Goal: Navigation & Orientation: Find specific page/section

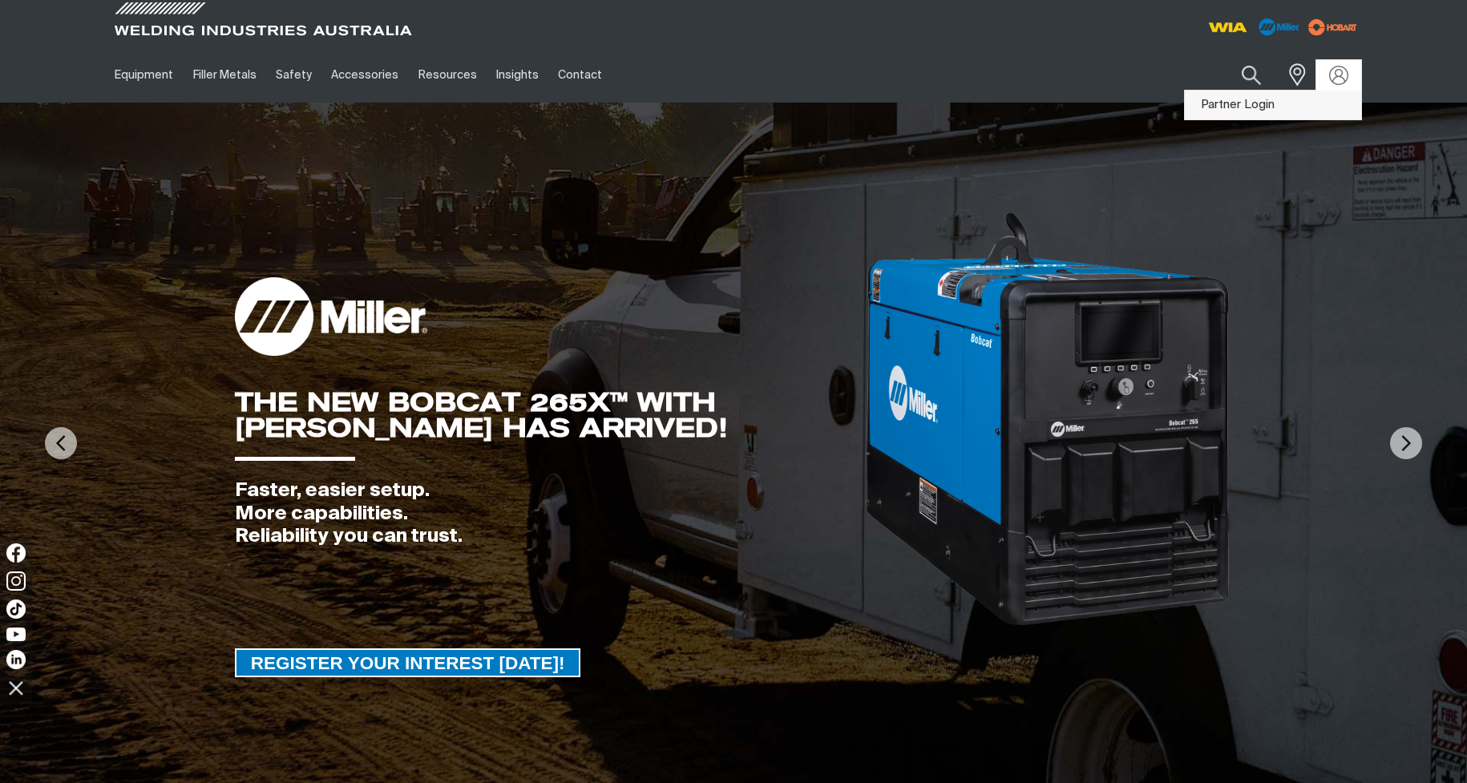
click at [1322, 98] on link "Partner Login" at bounding box center [1273, 106] width 176 height 30
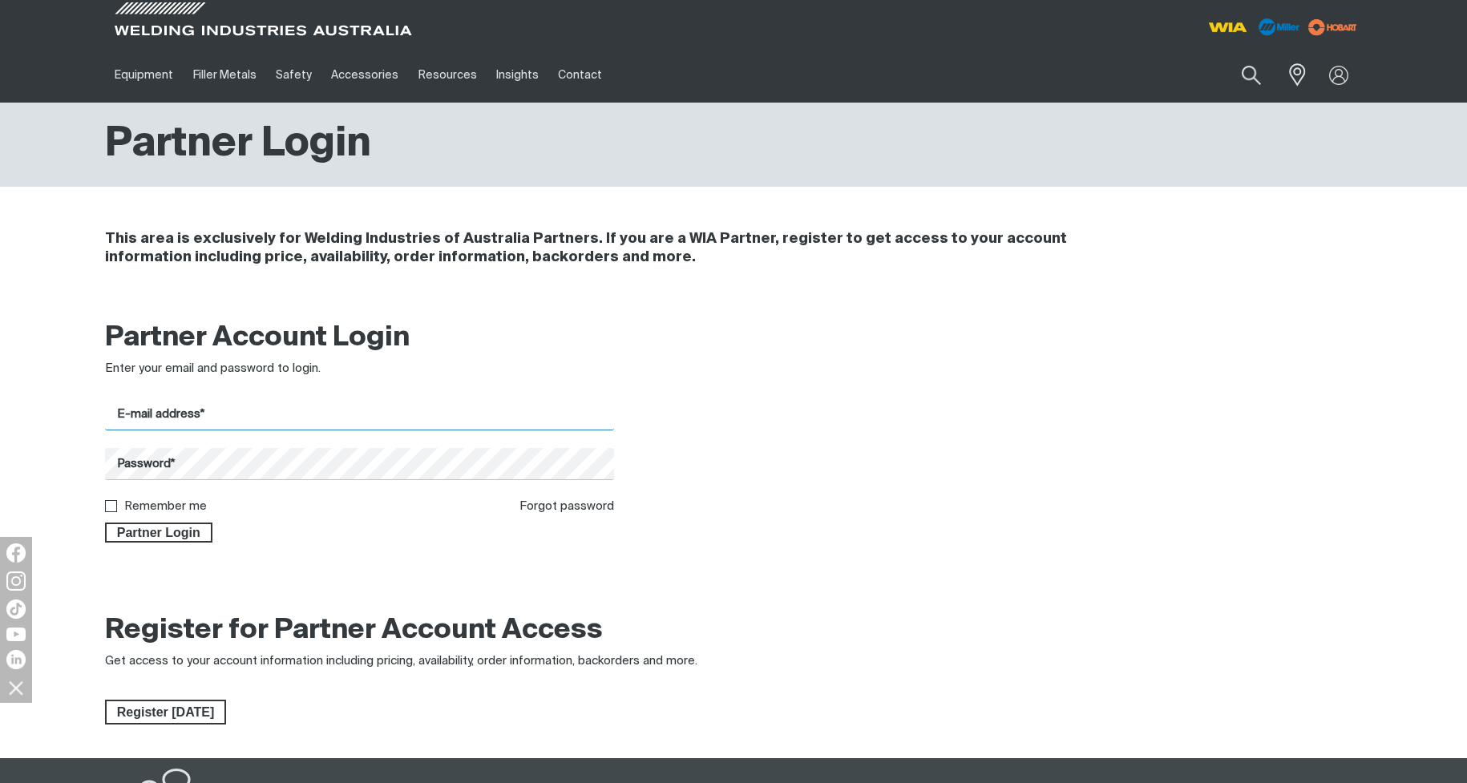
type input "[EMAIL_ADDRESS][DOMAIN_NAME]"
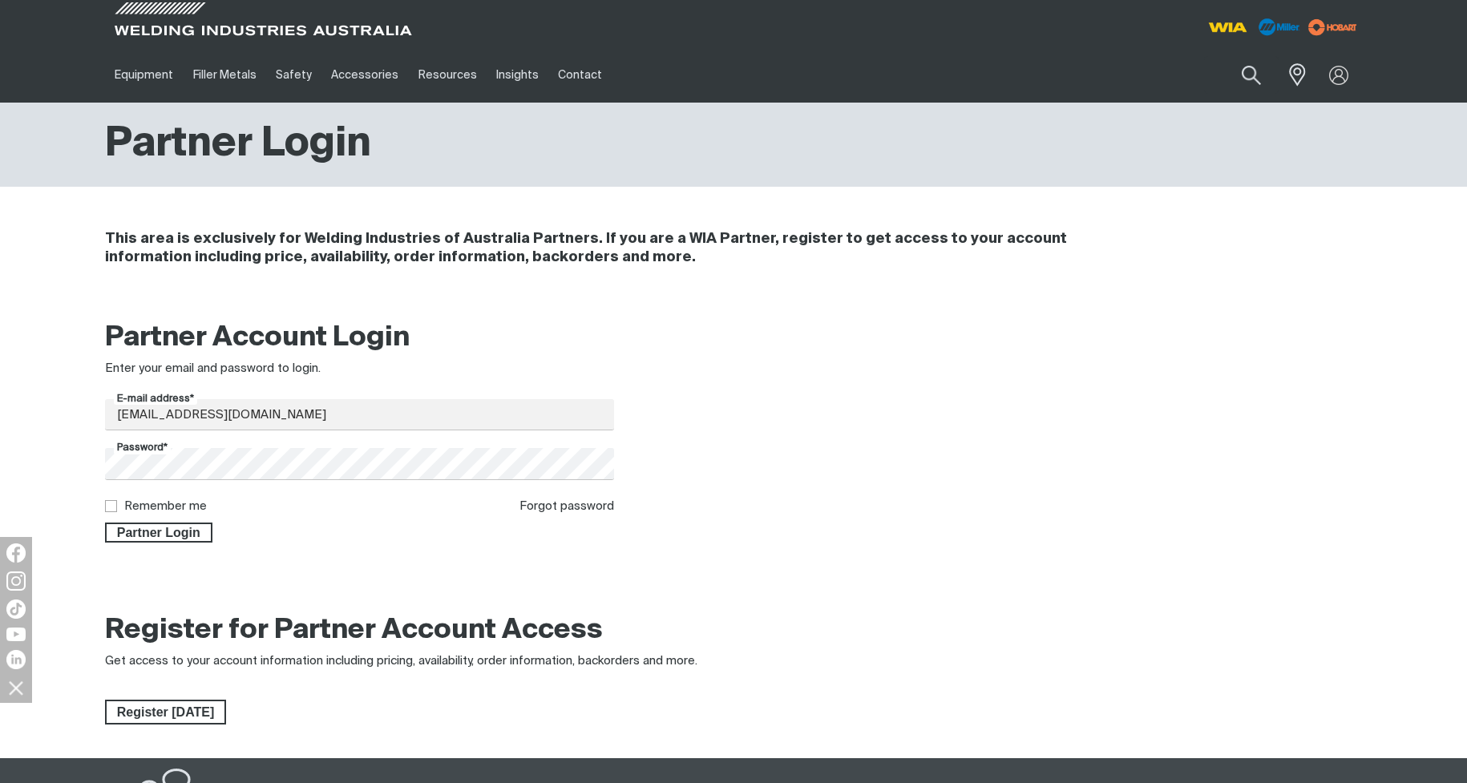
click at [111, 503] on input "Remember me" at bounding box center [110, 505] width 10 height 10
checkbox input "true"
click at [148, 532] on span "Partner Login" at bounding box center [159, 533] width 104 height 21
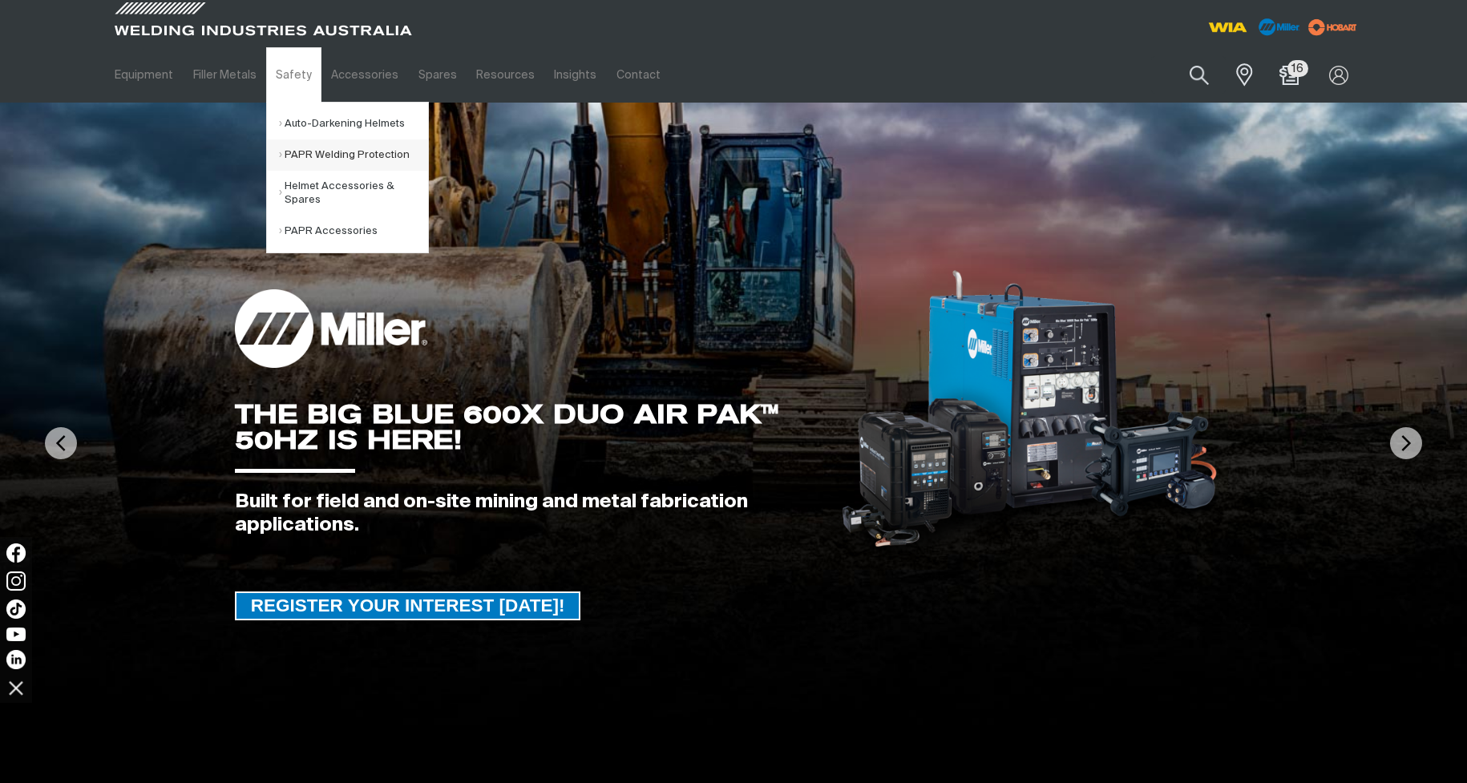
click at [319, 147] on link "PAPR Welding Protection" at bounding box center [353, 154] width 149 height 31
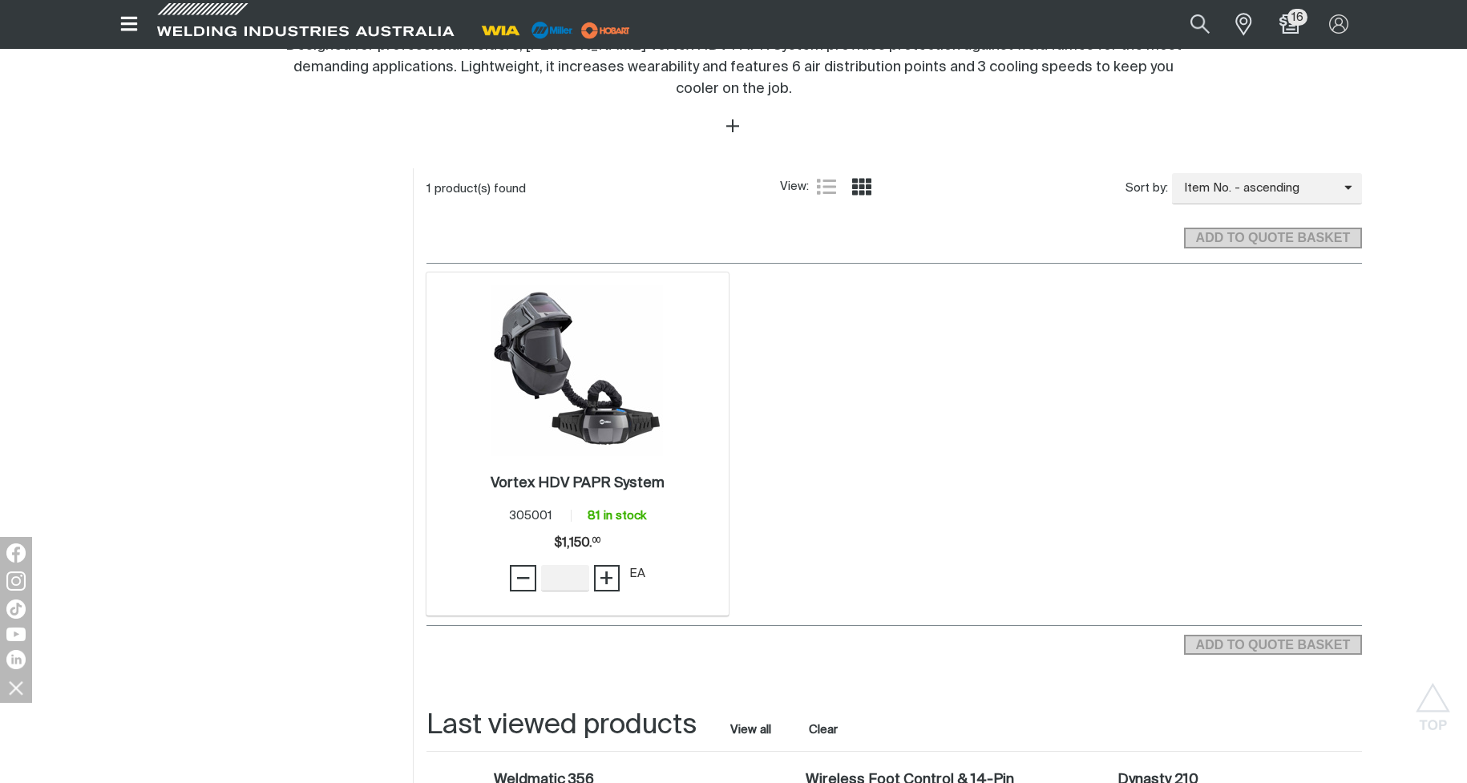
scroll to position [641, 0]
click at [585, 482] on h2 "Vortex HDV PAPR System ." at bounding box center [578, 482] width 174 height 14
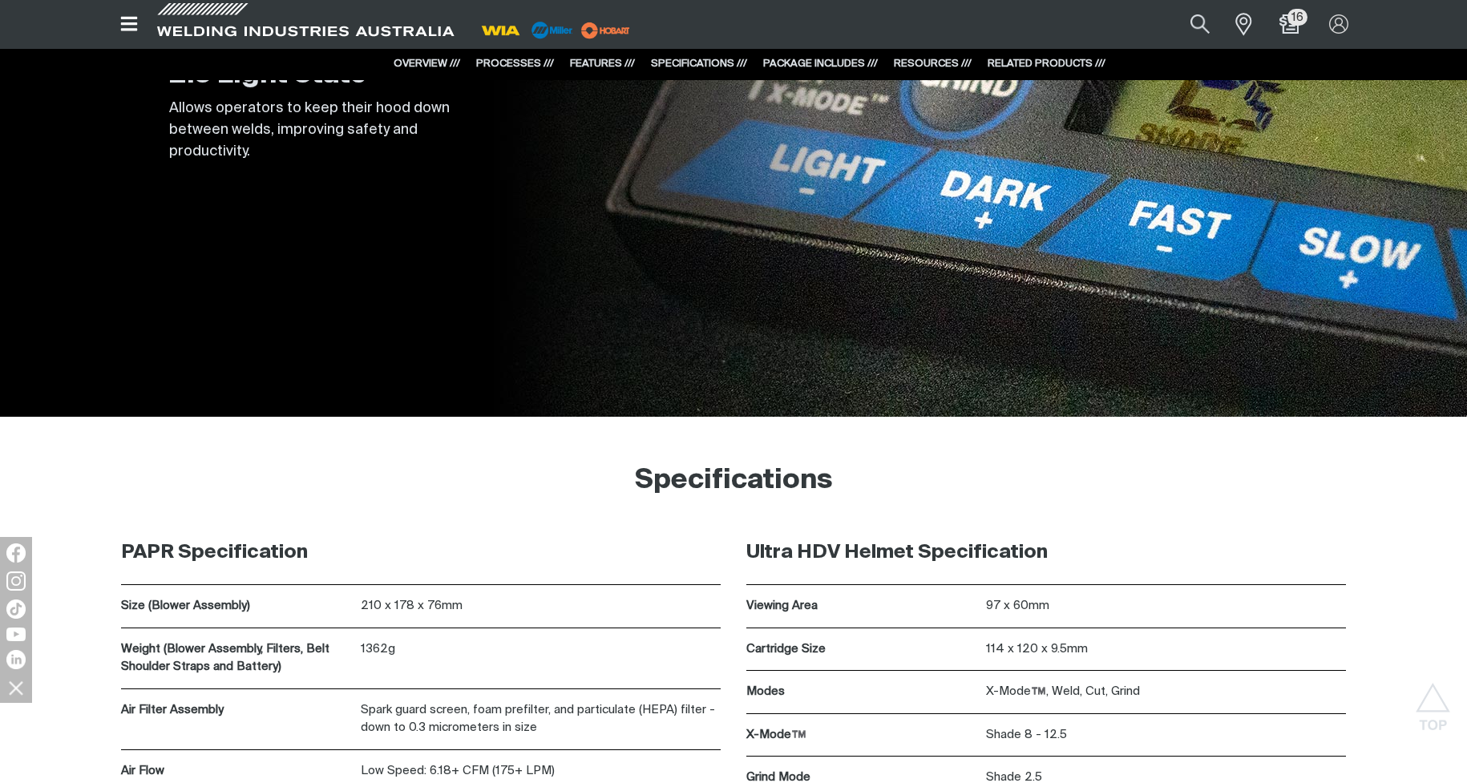
scroll to position [6893, 0]
